Goal: Check status: Check status

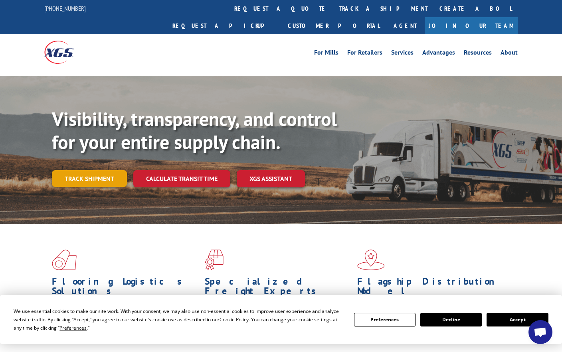
click at [100, 170] on link "Track shipment" at bounding box center [89, 178] width 75 height 17
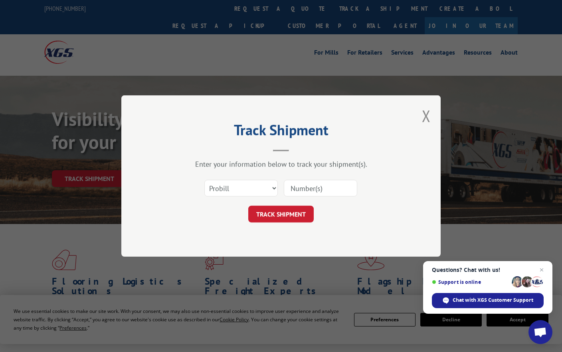
click at [315, 187] on input at bounding box center [320, 188] width 73 height 17
paste input "17235268BOL"
type input "17235268BOL"
click at [294, 216] on button "TRACK SHIPMENT" at bounding box center [280, 214] width 65 height 17
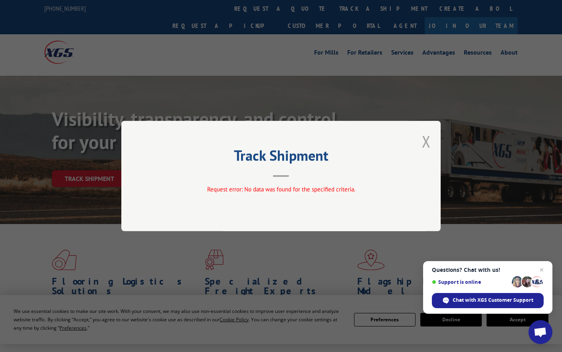
click at [426, 140] on button "Close modal" at bounding box center [426, 141] width 9 height 21
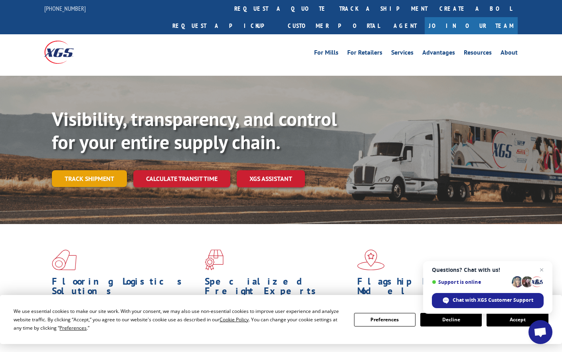
click at [99, 170] on link "Track shipment" at bounding box center [89, 178] width 75 height 17
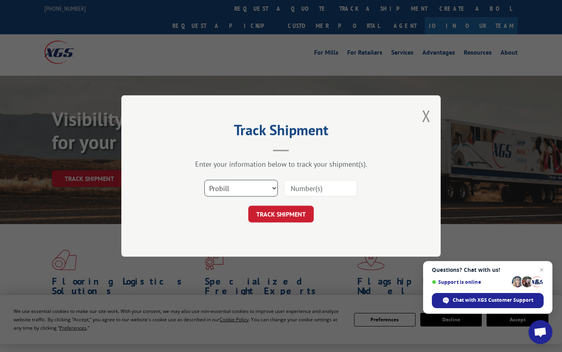
click at [240, 193] on select "Select category... Probill BOL PO" at bounding box center [240, 188] width 73 height 17
select select "po"
click at [204, 180] on select "Select category... Probill BOL PO" at bounding box center [240, 188] width 73 height 17
click at [296, 187] on input at bounding box center [320, 188] width 73 height 17
paste input "17235268BOL"
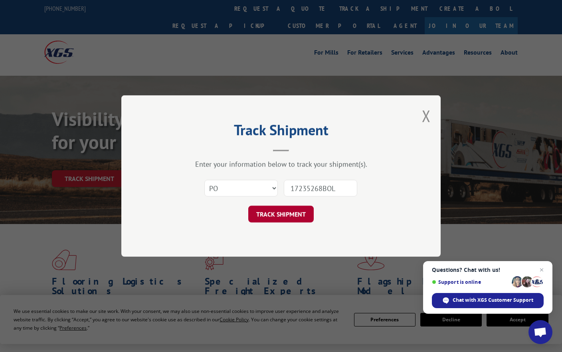
type input "17235268BOL"
click at [290, 213] on button "TRACK SHIPMENT" at bounding box center [280, 214] width 65 height 17
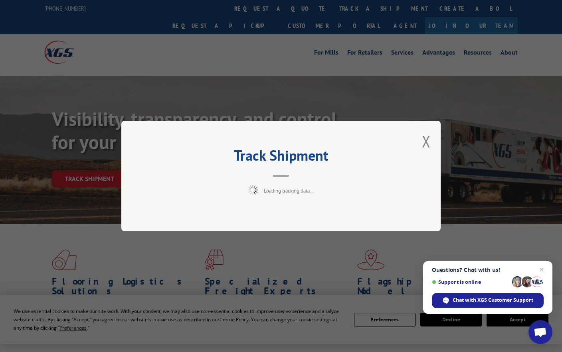
click at [273, 207] on div "Track Shipment Loading tracking data..." at bounding box center [280, 176] width 319 height 110
click at [425, 144] on button "Close modal" at bounding box center [426, 141] width 9 height 21
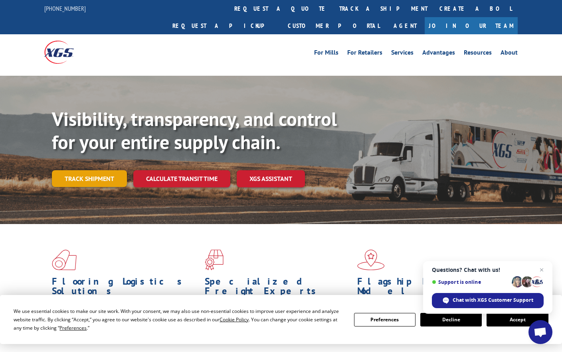
click at [104, 170] on link "Track shipment" at bounding box center [89, 178] width 75 height 17
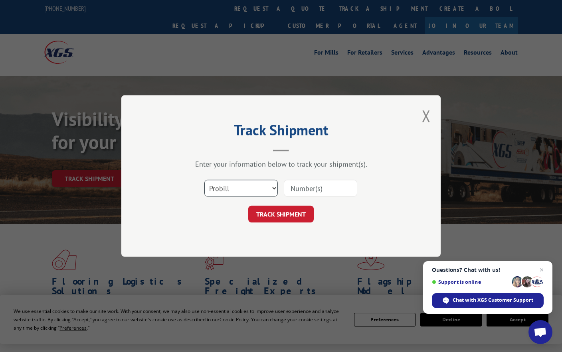
click at [247, 188] on select "Select category... Probill BOL PO" at bounding box center [240, 188] width 73 height 17
select select "bol"
click at [204, 180] on select "Select category... Probill BOL PO" at bounding box center [240, 188] width 73 height 17
click at [333, 193] on input at bounding box center [320, 188] width 73 height 17
paste input "17235268BOL"
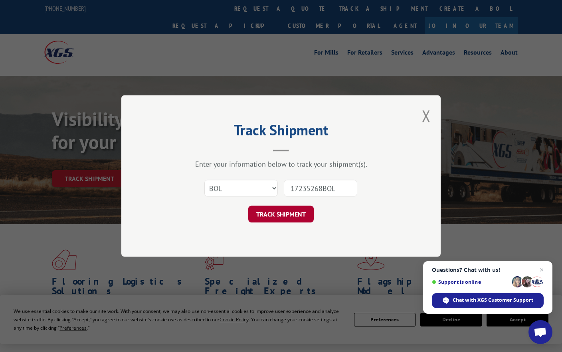
type input "17235268BOL"
click at [302, 215] on button "TRACK SHIPMENT" at bounding box center [280, 214] width 65 height 17
click at [277, 215] on div "Track Shipment Enter your information below to track your shipment(s). Select c…" at bounding box center [280, 176] width 319 height 162
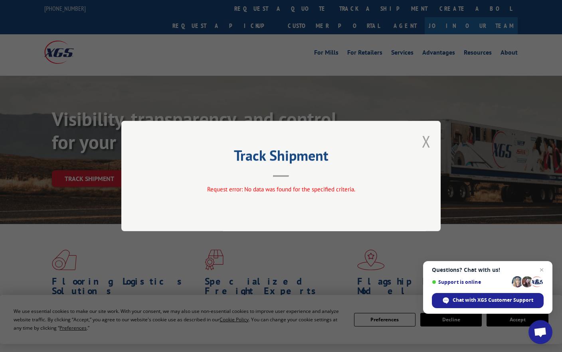
click at [428, 140] on button "Close modal" at bounding box center [426, 141] width 9 height 21
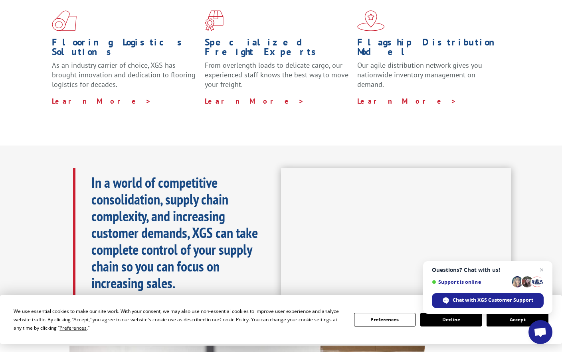
scroll to position [399, 0]
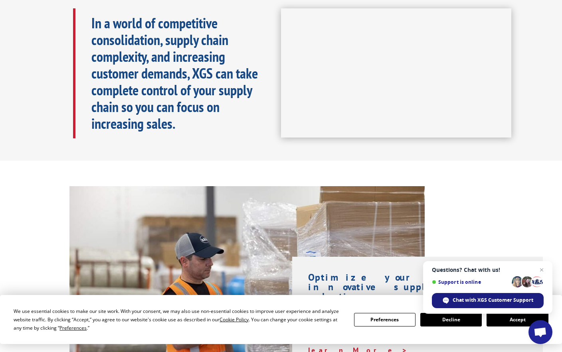
click at [485, 296] on div "Chat with XGS Customer Support" at bounding box center [488, 300] width 112 height 15
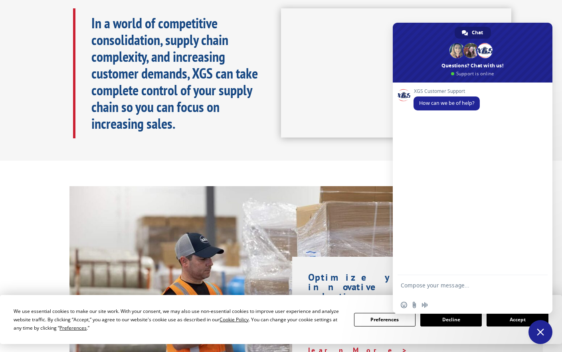
scroll to position [319, 0]
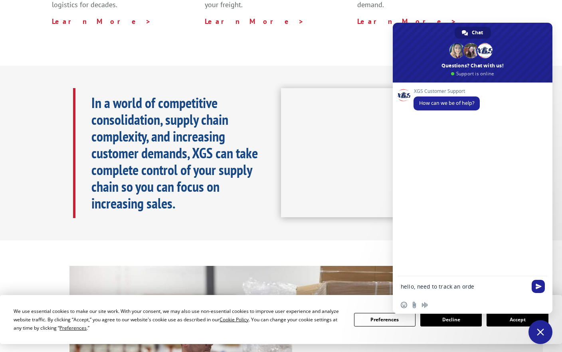
type textarea "hello, need to track an order"
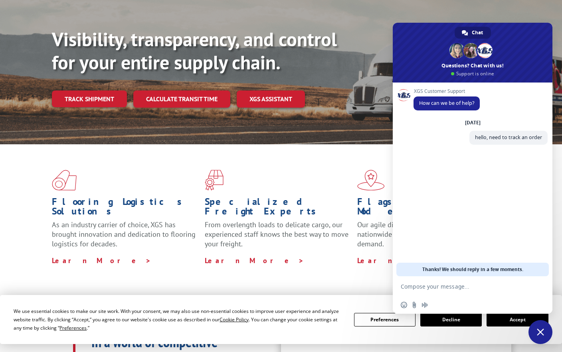
scroll to position [0, 0]
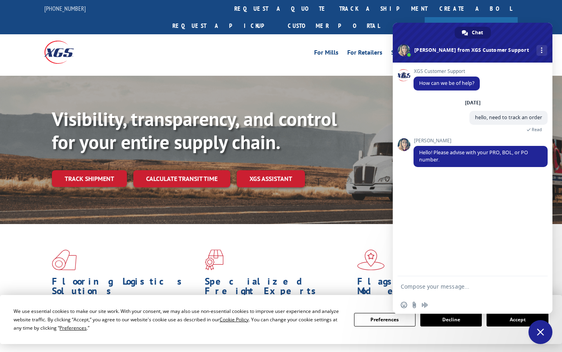
paste textarea "17235268BOL"
type textarea "17235268BOL"
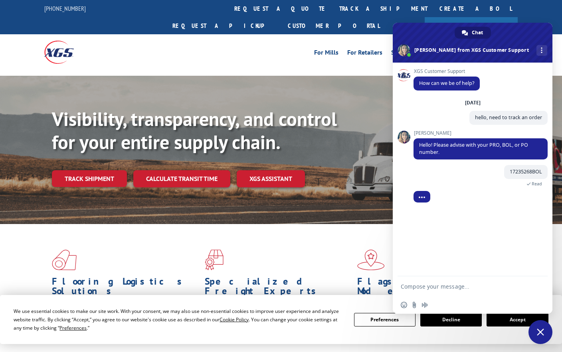
type textarea "w"
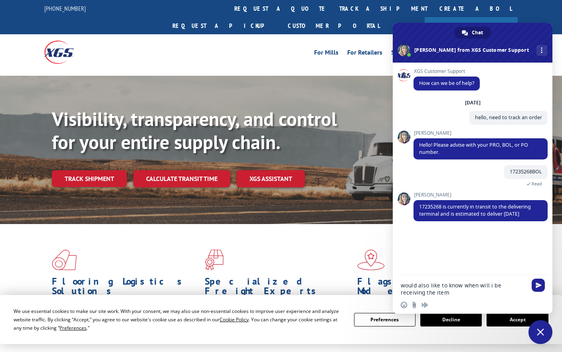
click at [429, 296] on textarea "would also like to know when will i be receiving the item" at bounding box center [463, 289] width 126 height 14
click at [429, 290] on textarea "would also like to know when will i be receiving the item" at bounding box center [463, 289] width 126 height 14
type textarea "Thank you so much"
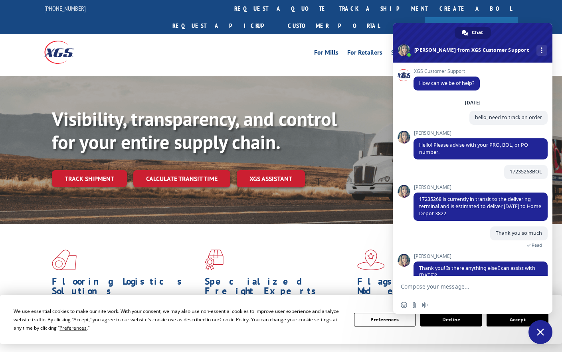
scroll to position [16, 0]
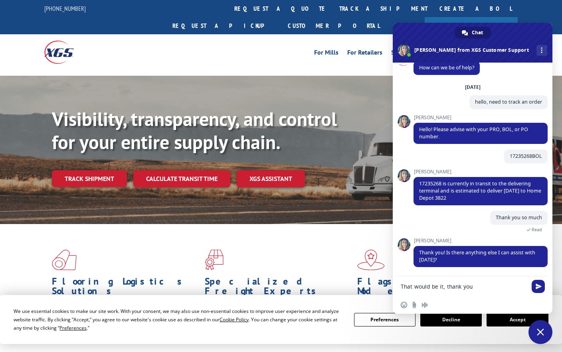
type textarea "That would be it, thank you!"
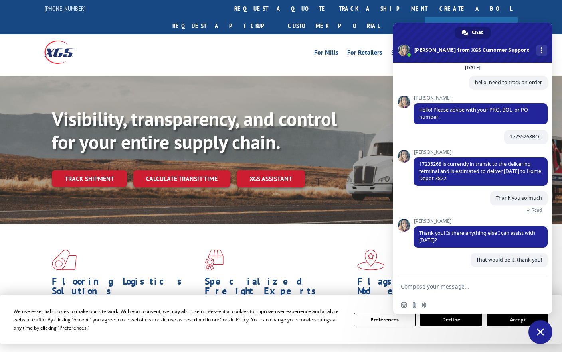
scroll to position [35, 0]
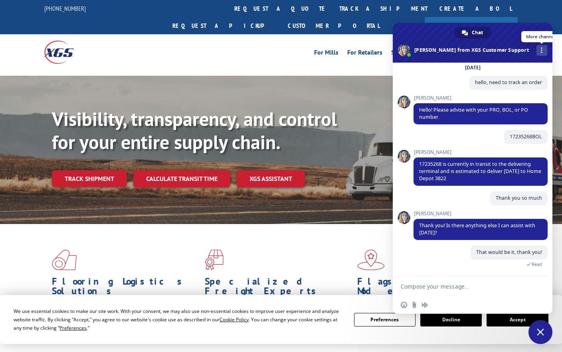
click at [536, 48] on div "More channels" at bounding box center [541, 50] width 11 height 11
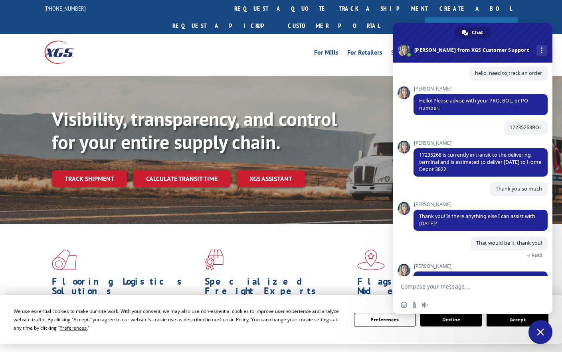
scroll to position [91, 0]
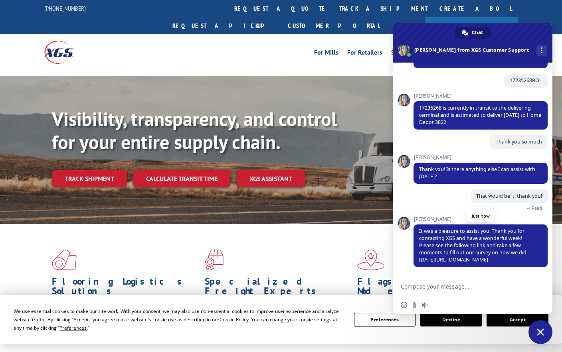
click at [481, 258] on link "[URL][DOMAIN_NAME]" at bounding box center [460, 259] width 53 height 7
click at [473, 288] on textarea "Compose your message..." at bounding box center [463, 286] width 126 height 7
type textarea "would love to give you a survey [PERSON_NAME] thanks again"
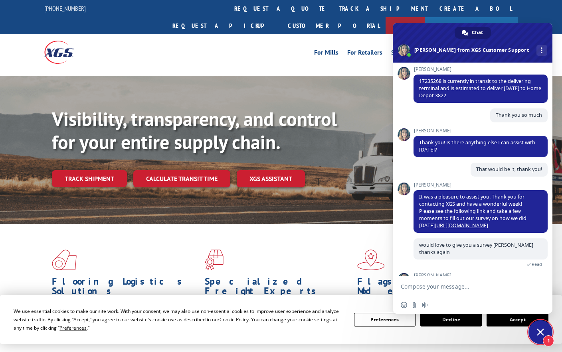
scroll to position [146, 0]
